Goal: Check status: Check status

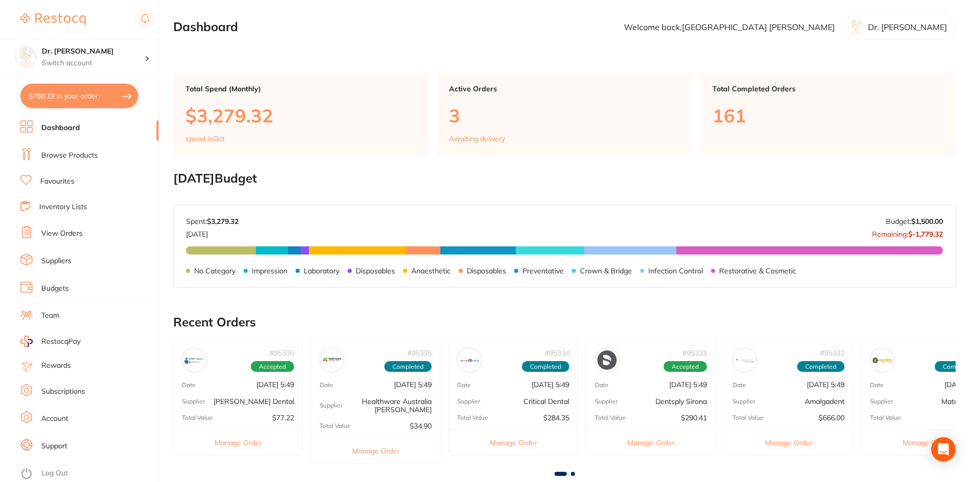
click at [50, 237] on link "View Orders" at bounding box center [61, 233] width 41 height 10
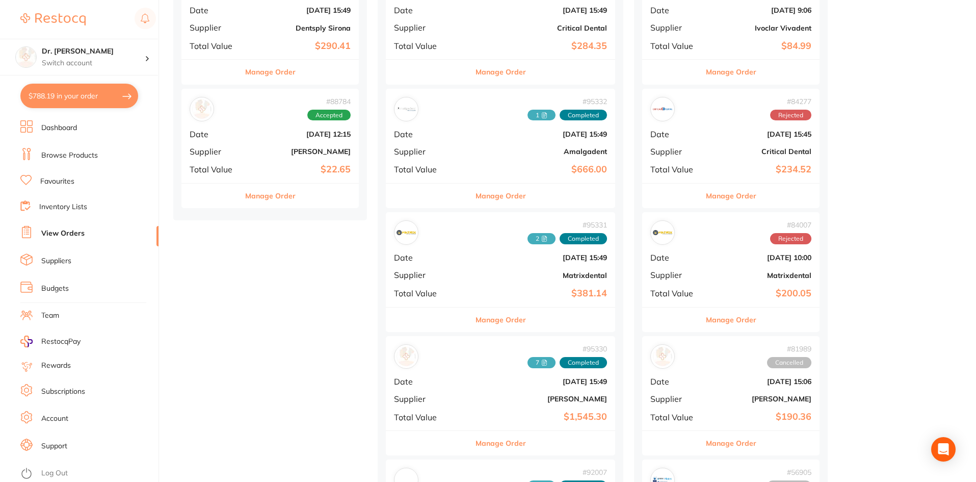
scroll to position [357, 0]
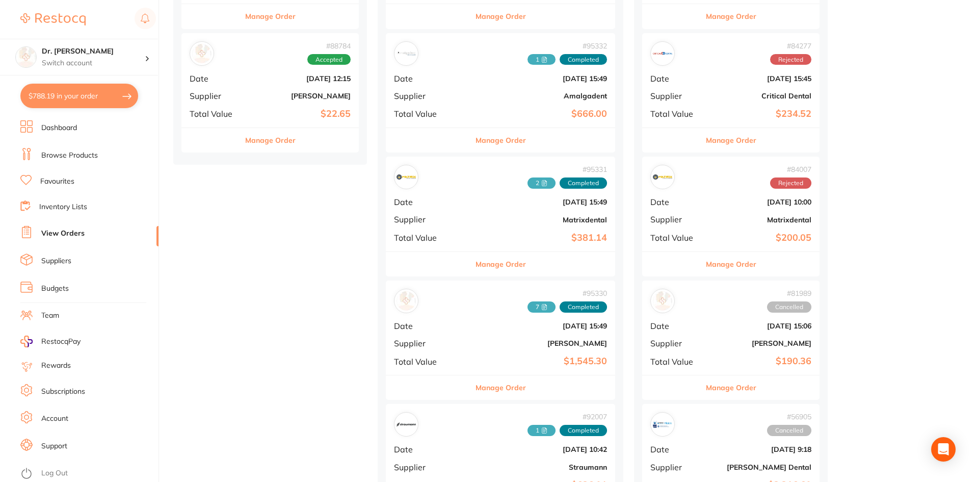
click at [516, 341] on b "[PERSON_NAME]" at bounding box center [538, 343] width 137 height 8
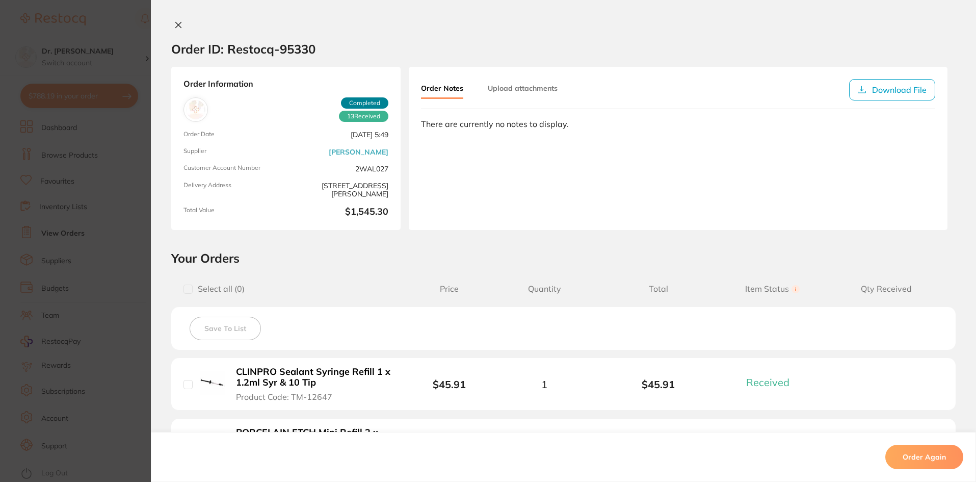
click at [537, 89] on button "Upload attachments" at bounding box center [523, 88] width 70 height 18
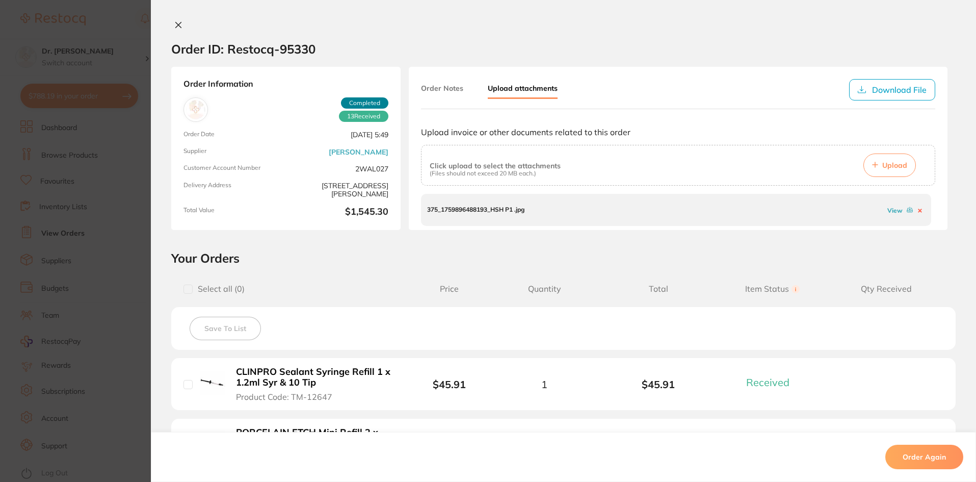
click at [497, 208] on p "375_1759896488193_HSH P1 .jpg" at bounding box center [475, 209] width 97 height 7
click at [890, 211] on link "View" at bounding box center [894, 210] width 15 height 8
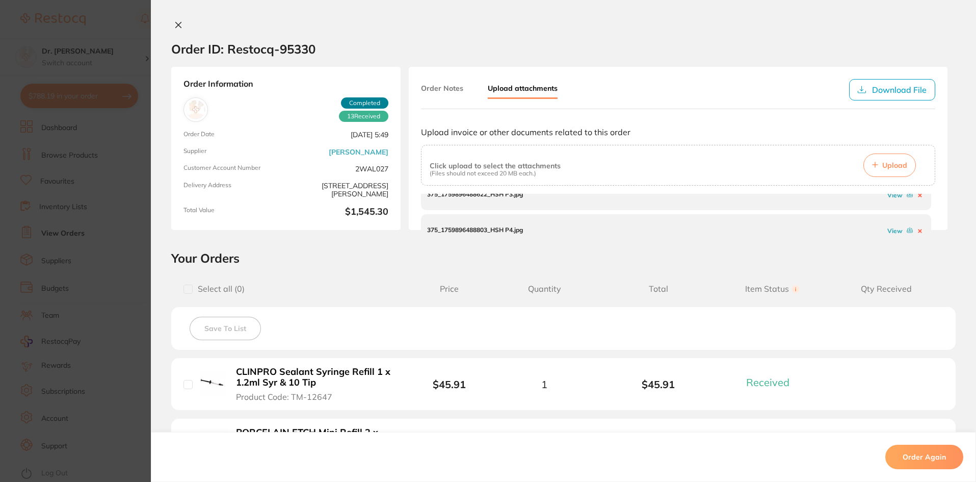
click at [891, 197] on link "View" at bounding box center [894, 195] width 15 height 8
click at [888, 209] on link "View" at bounding box center [894, 210] width 15 height 8
click at [890, 212] on link "View" at bounding box center [894, 215] width 15 height 8
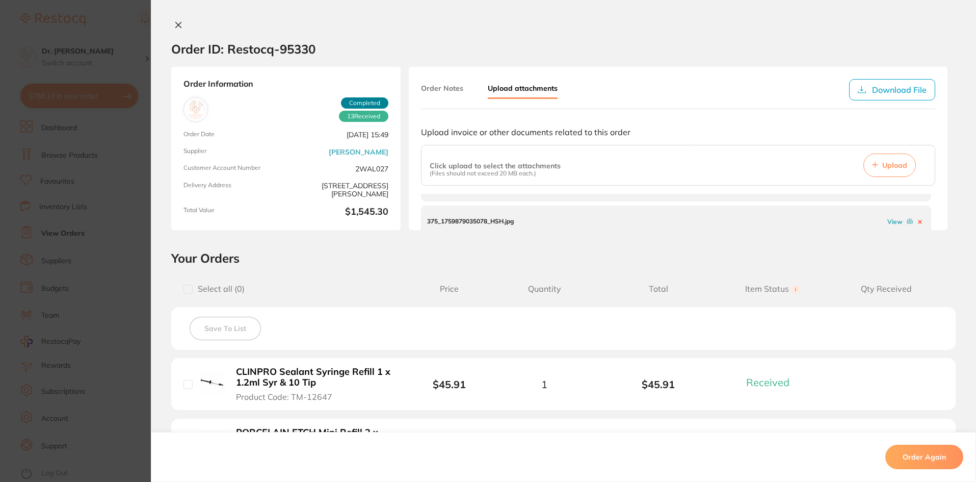
scroll to position [191, 0]
click at [907, 199] on icon at bounding box center [910, 198] width 6 height 6
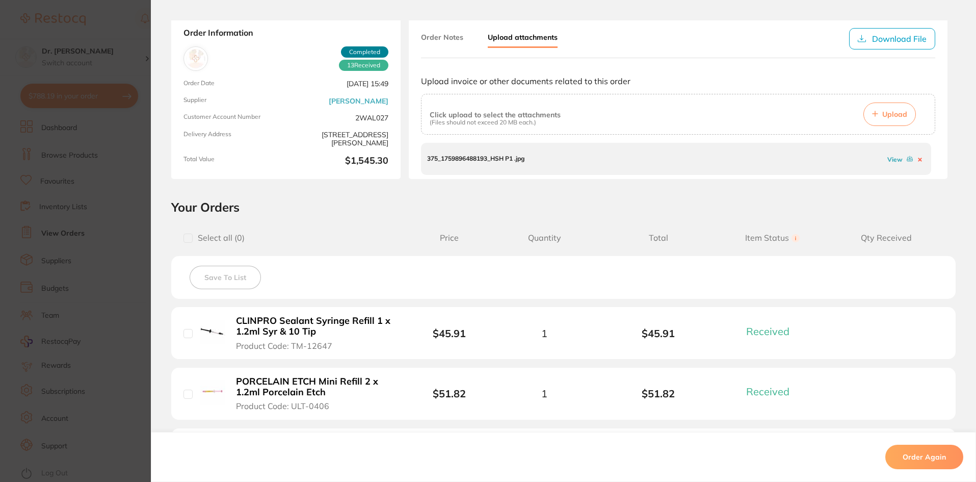
click at [893, 161] on link "View" at bounding box center [894, 159] width 15 height 8
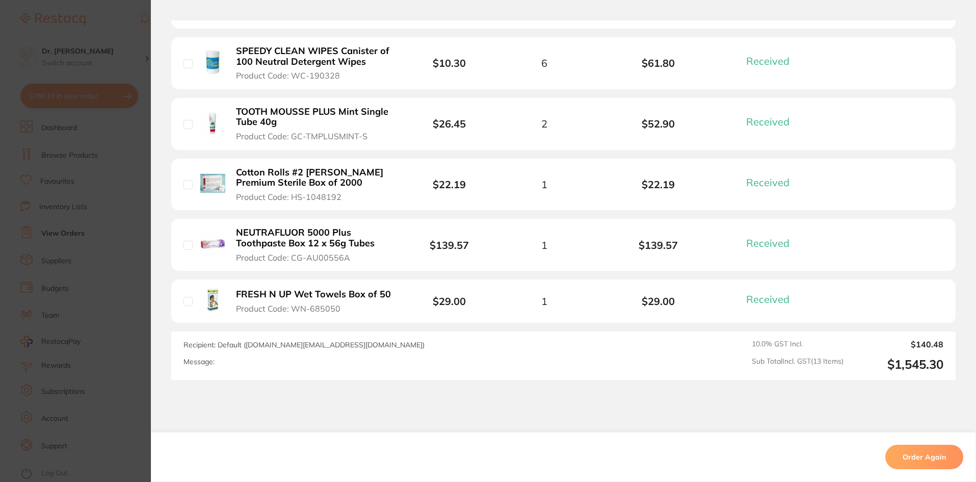
scroll to position [153, 0]
click at [104, 29] on section "Order ID: Restocq- 95330 Order Information 13 Received Completed Order Date [DA…" at bounding box center [488, 241] width 976 height 482
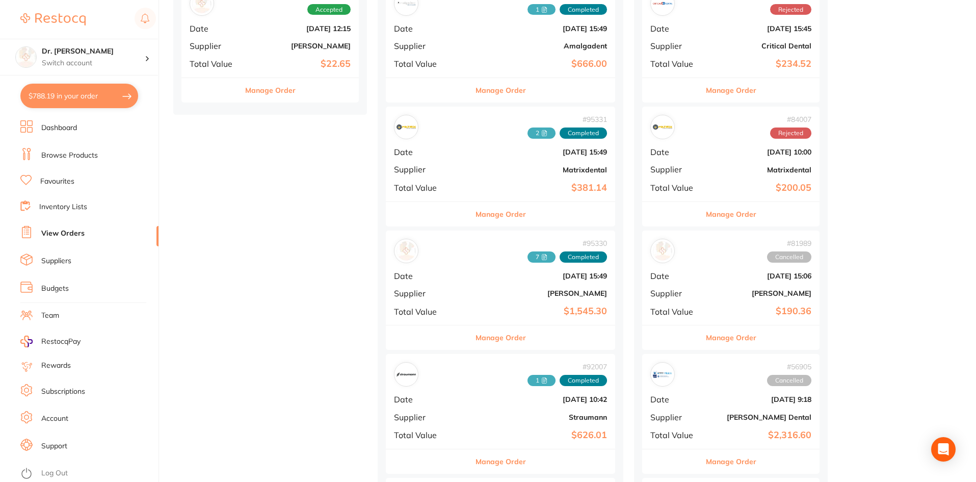
scroll to position [408, 0]
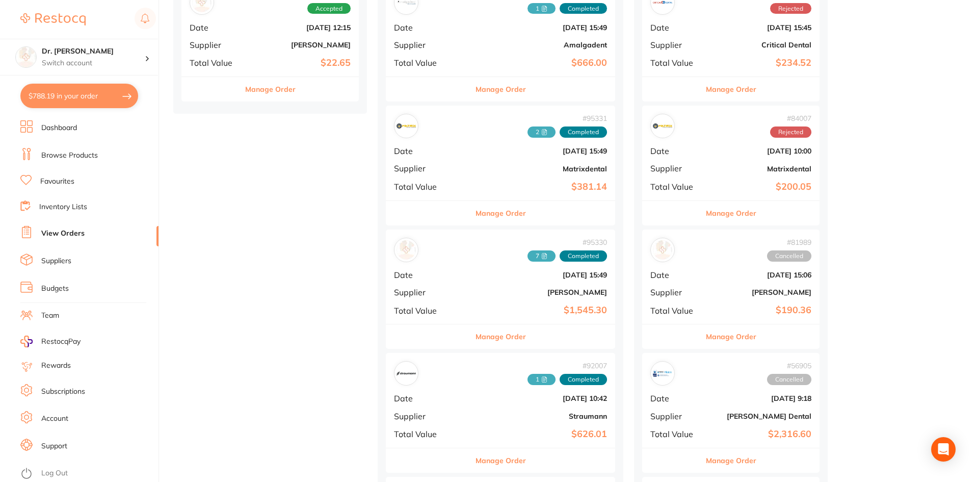
click at [451, 197] on div "# 95331 2 Completed Date [DATE] 15:49 Supplier Matrixdental Total Value $381.14" at bounding box center [500, 153] width 229 height 94
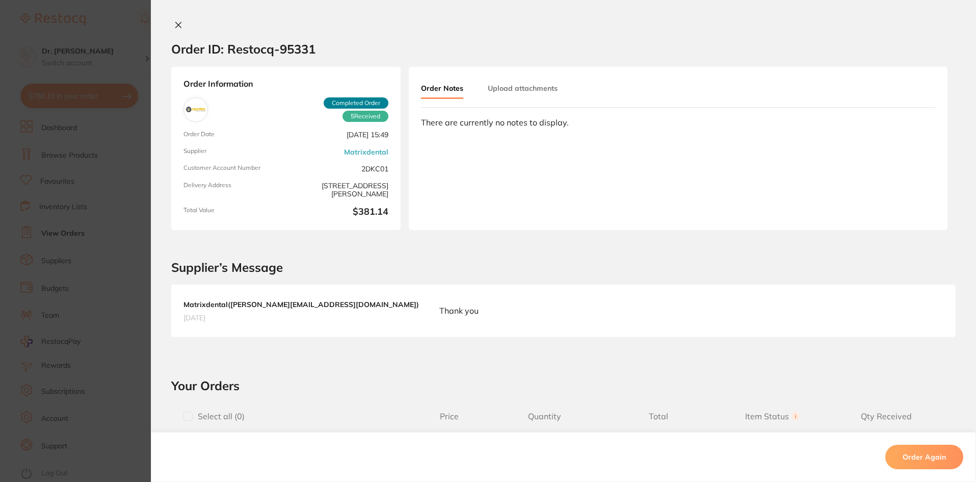
click at [451, 248] on section "Supplier’s Message Matrixdental ( [PERSON_NAME][EMAIL_ADDRESS][DOMAIN_NAME] ) […" at bounding box center [563, 293] width 825 height 127
click at [174, 23] on icon at bounding box center [178, 25] width 8 height 8
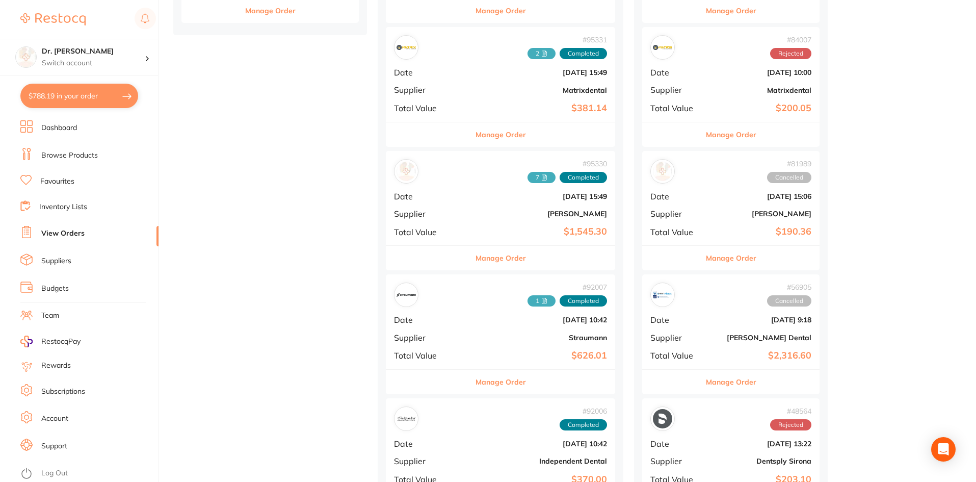
scroll to position [510, 0]
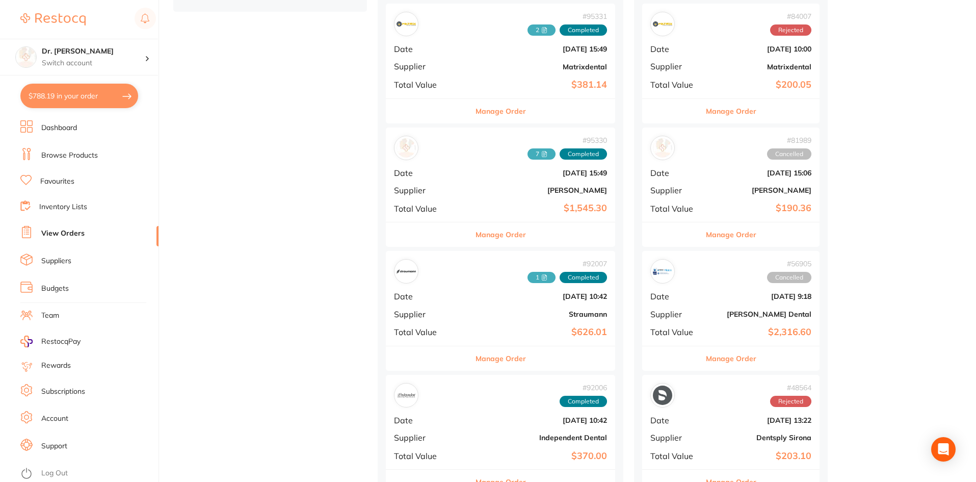
click at [421, 198] on div "# 95330 7 Completed Date [DATE] 15:49 Supplier [PERSON_NAME] Total Value $1,545…" at bounding box center [500, 174] width 229 height 94
